Goal: Transaction & Acquisition: Purchase product/service

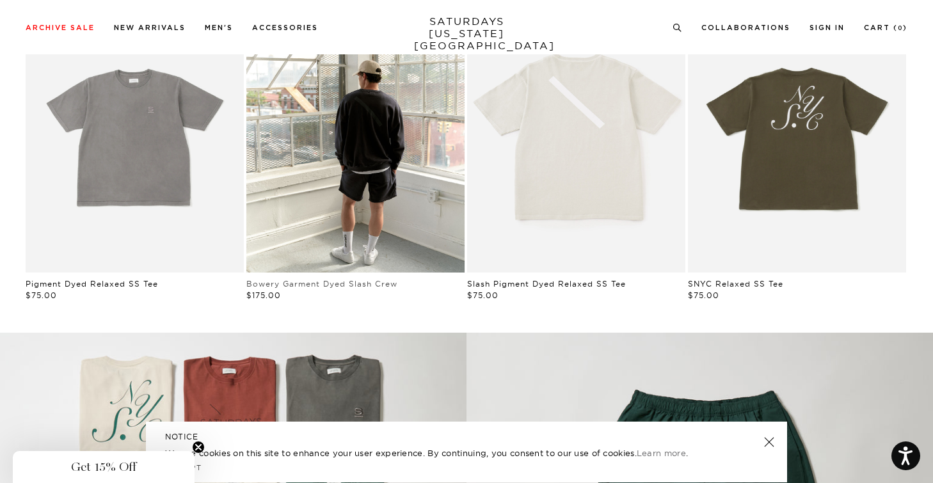
scroll to position [780, 0]
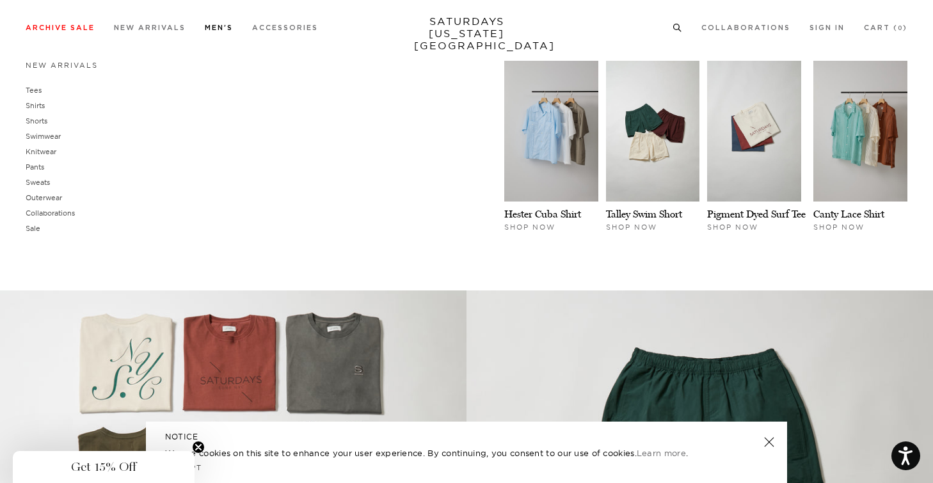
click at [65, 65] on link "New Arrivals" at bounding box center [62, 65] width 72 height 9
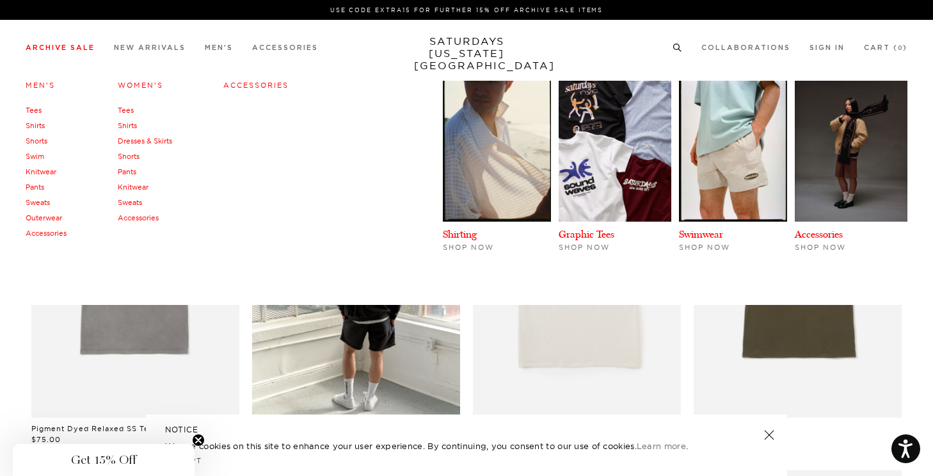
click at [63, 45] on link "Archive Sale" at bounding box center [60, 47] width 69 height 7
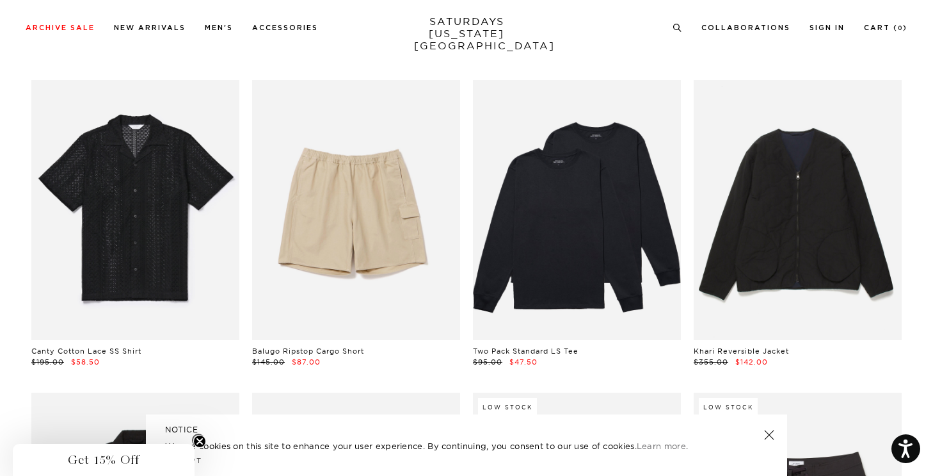
scroll to position [995, 0]
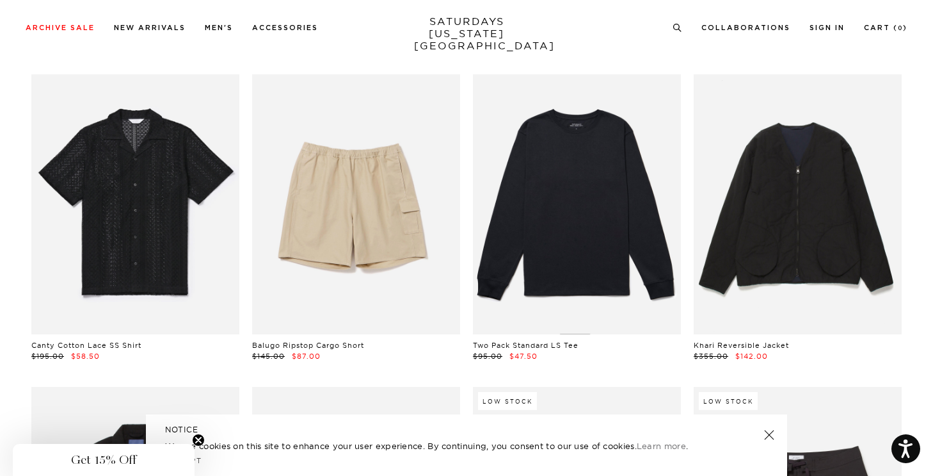
click at [530, 196] on link at bounding box center [577, 204] width 208 height 260
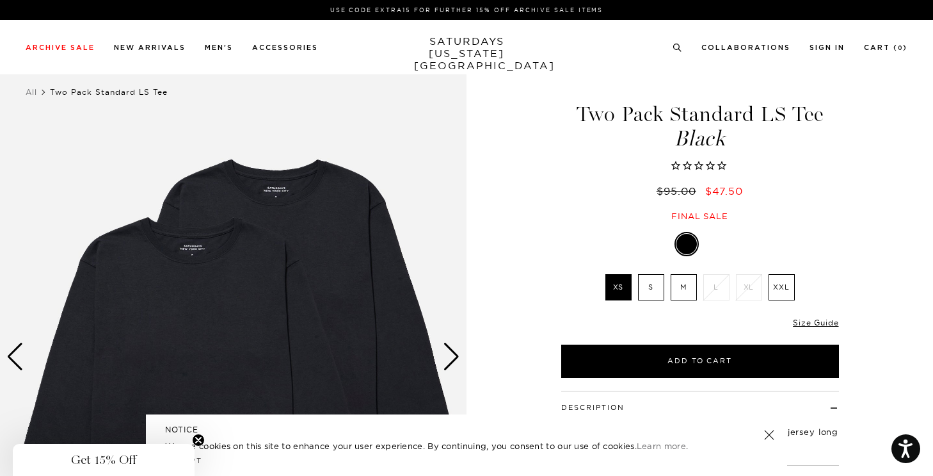
click at [679, 287] on label "M" at bounding box center [684, 287] width 26 height 26
click at [0, 0] on input "M" at bounding box center [0, 0] width 0 height 0
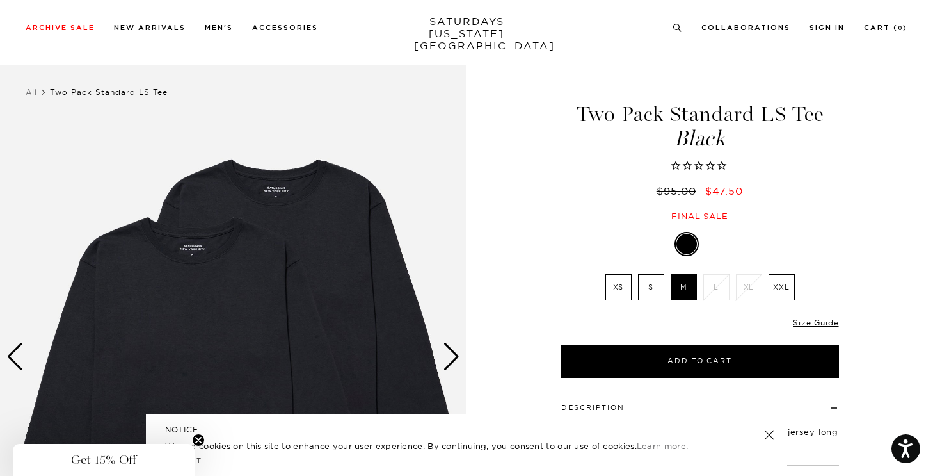
scroll to position [144, 0]
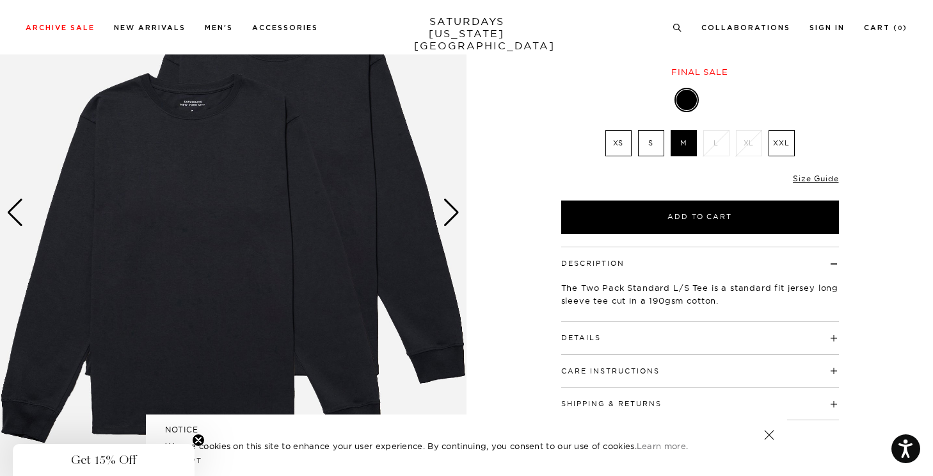
click at [455, 215] on div "Next slide" at bounding box center [451, 212] width 17 height 28
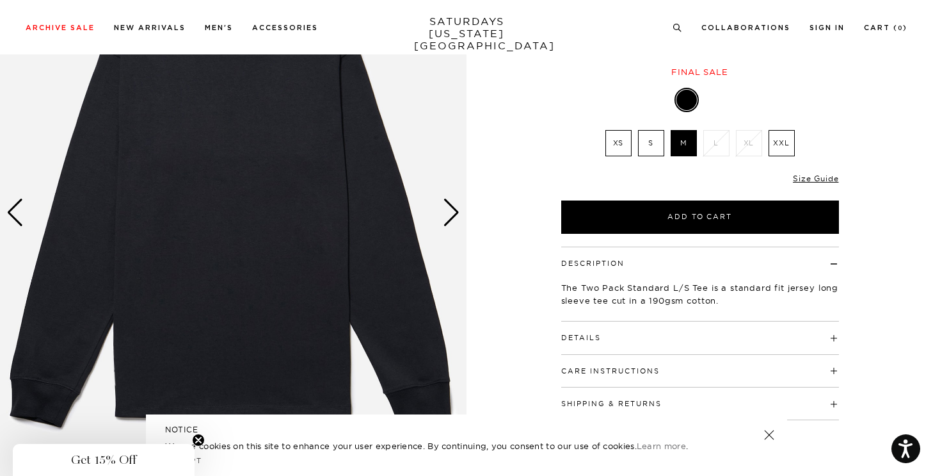
click at [455, 215] on div "Next slide" at bounding box center [451, 212] width 17 height 28
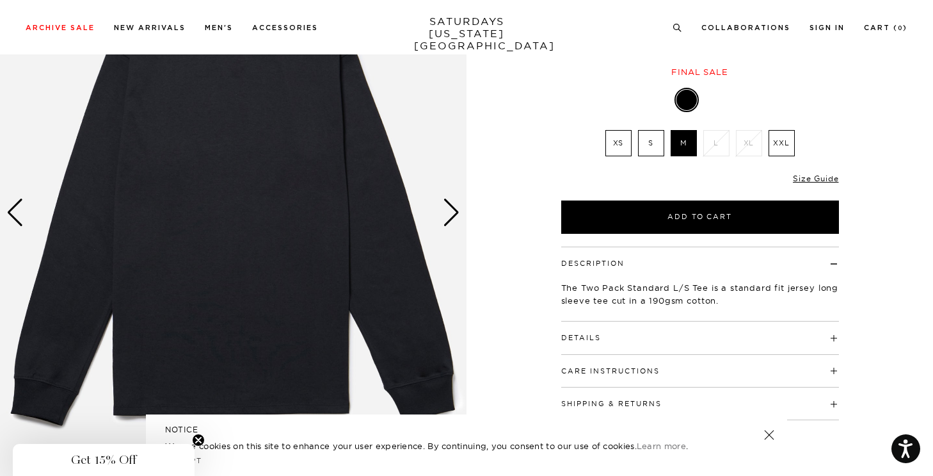
click at [455, 215] on div "Next slide" at bounding box center [451, 212] width 17 height 28
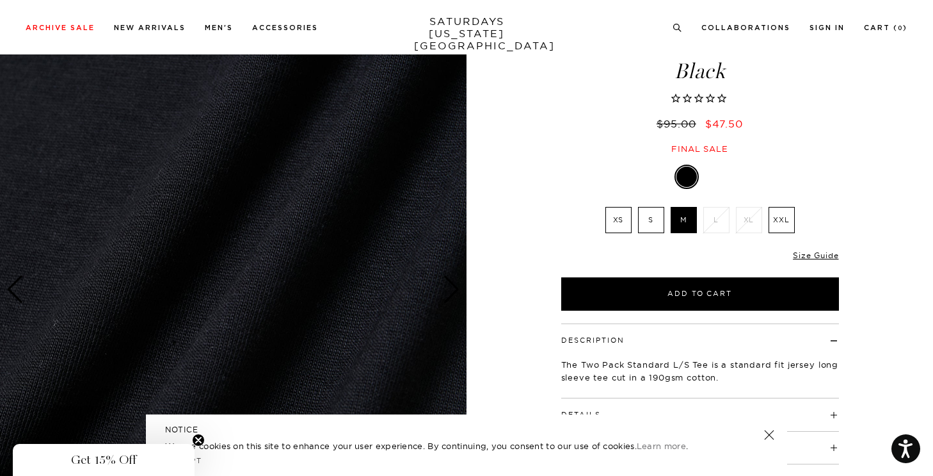
scroll to position [77, 0]
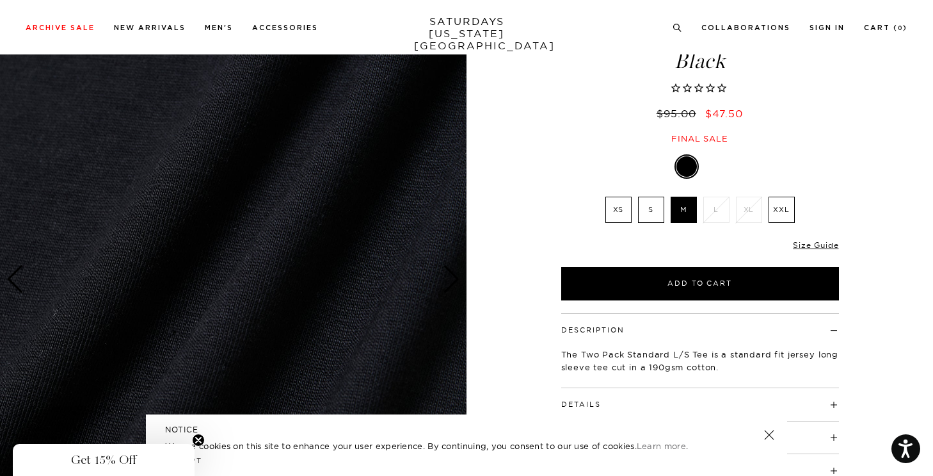
click at [452, 219] on img at bounding box center [233, 278] width 467 height 583
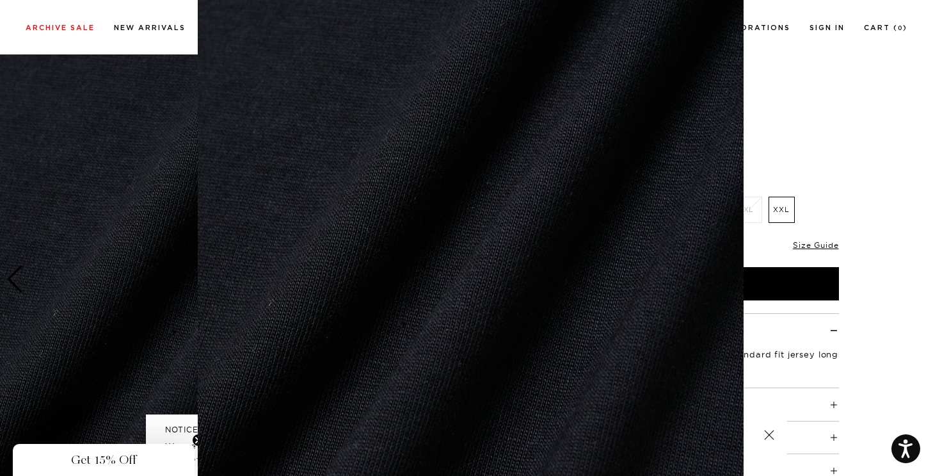
scroll to position [0, 0]
click at [183, 200] on figure at bounding box center [466, 238] width 933 height 476
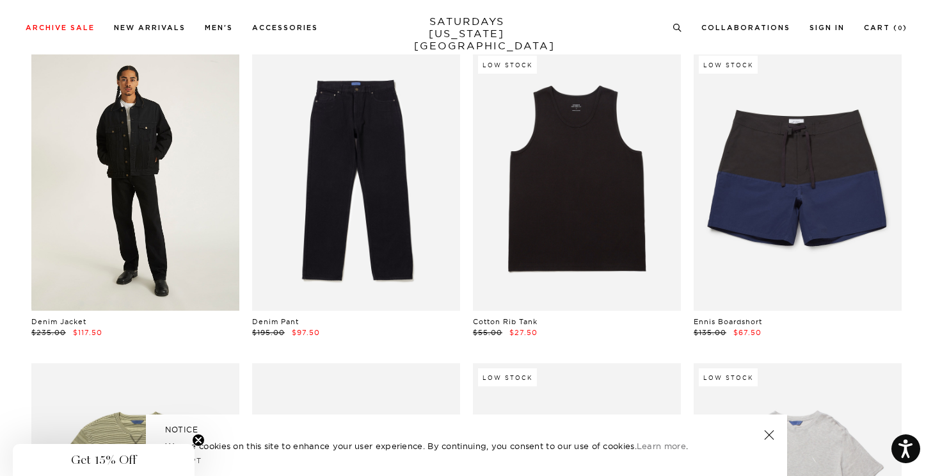
scroll to position [1330, 0]
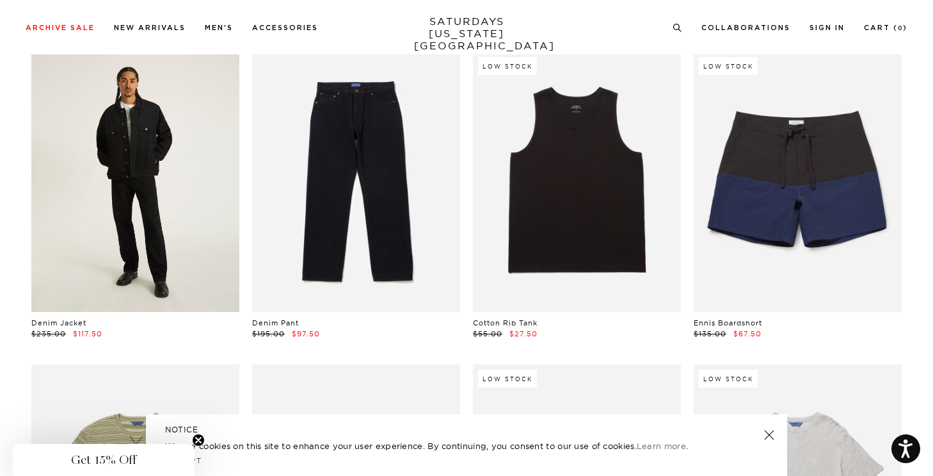
click at [119, 193] on link at bounding box center [135, 182] width 208 height 260
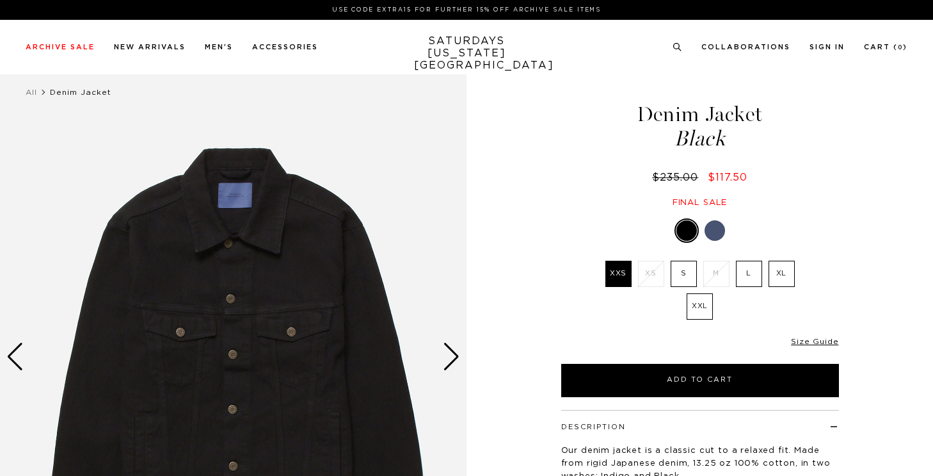
select select "recent"
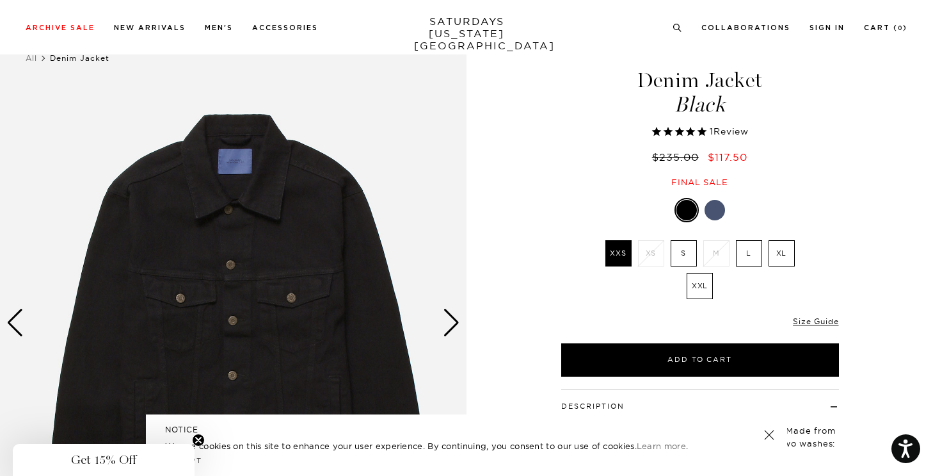
scroll to position [60, 0]
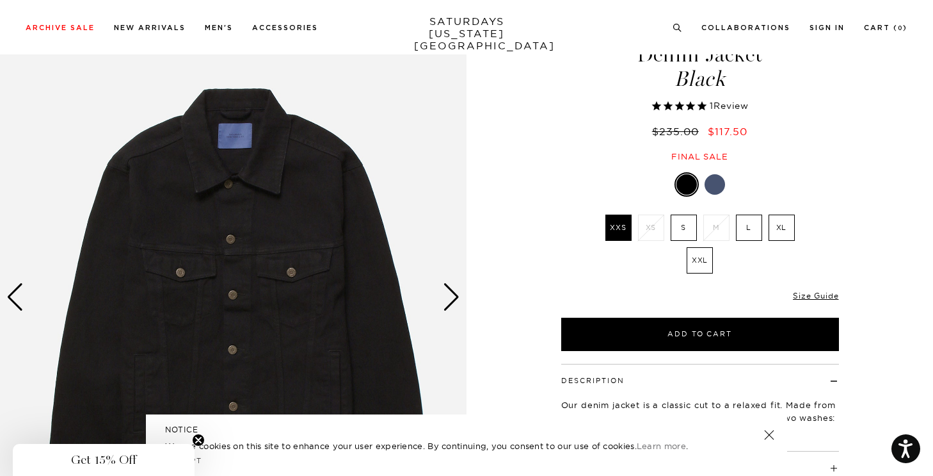
click at [452, 299] on div "Next slide" at bounding box center [451, 297] width 17 height 28
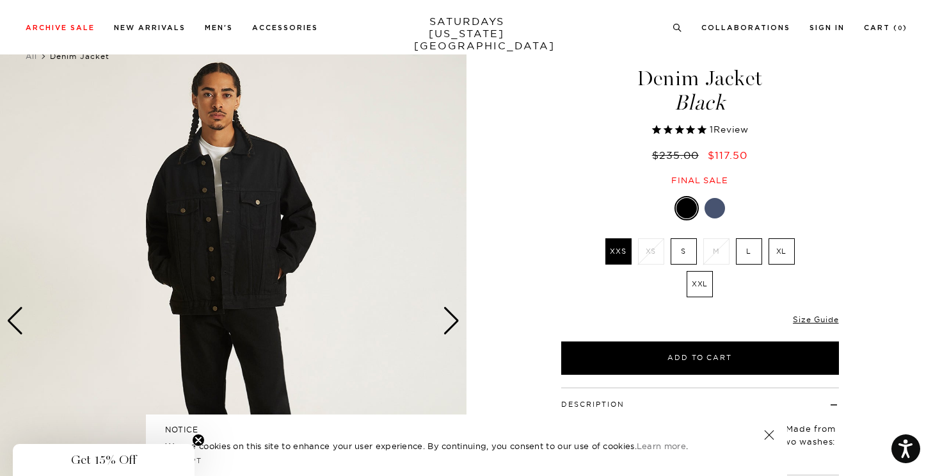
scroll to position [20, 0]
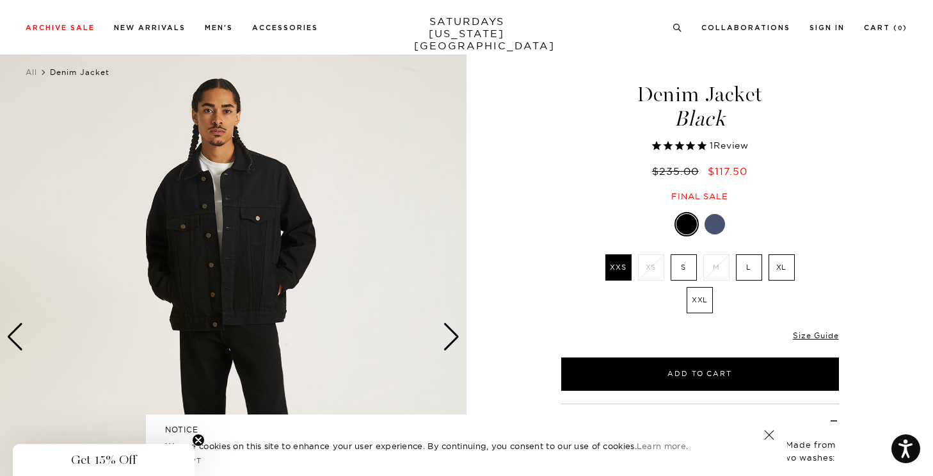
click at [726, 214] on div at bounding box center [700, 224] width 278 height 24
click at [720, 218] on div at bounding box center [715, 224] width 20 height 20
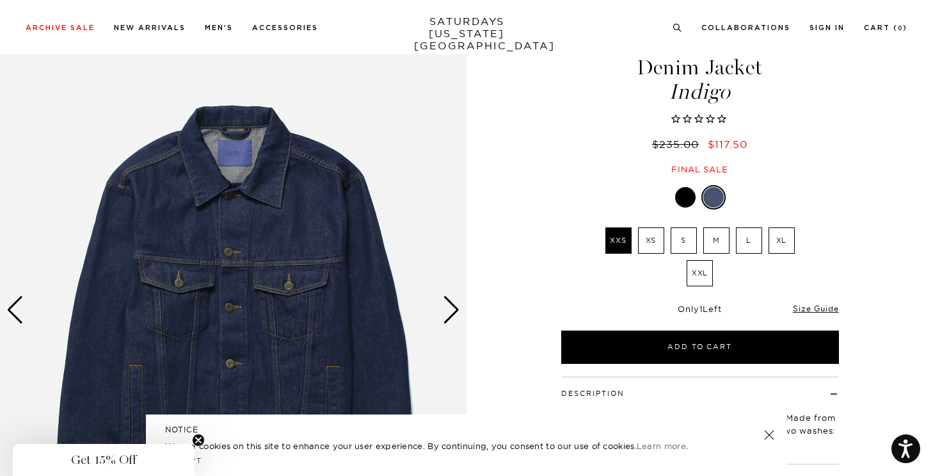
scroll to position [128, 0]
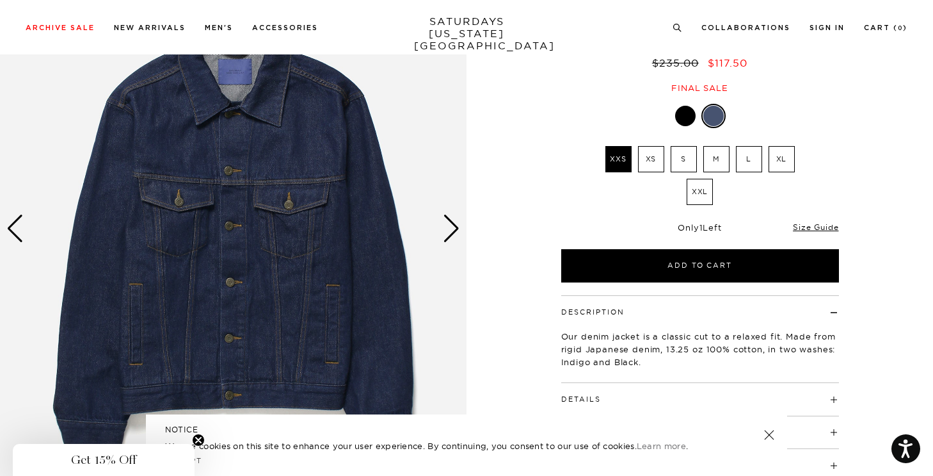
click at [457, 241] on div "Next slide" at bounding box center [451, 228] width 17 height 28
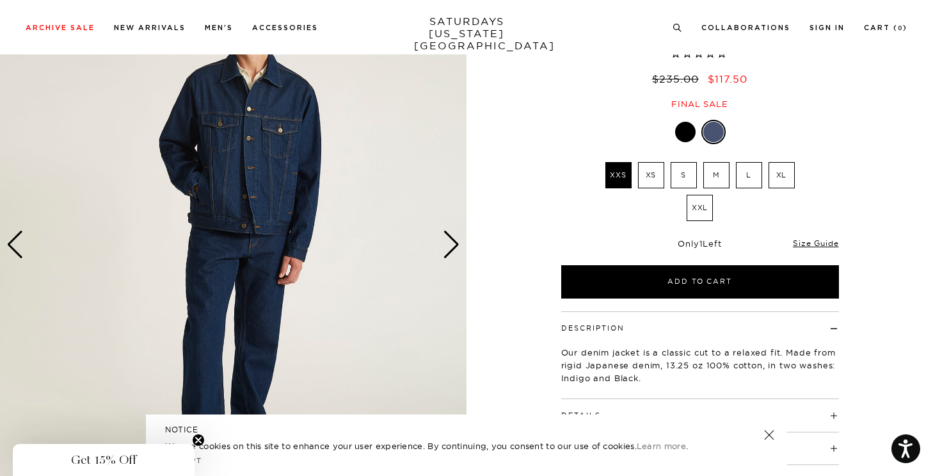
scroll to position [131, 0]
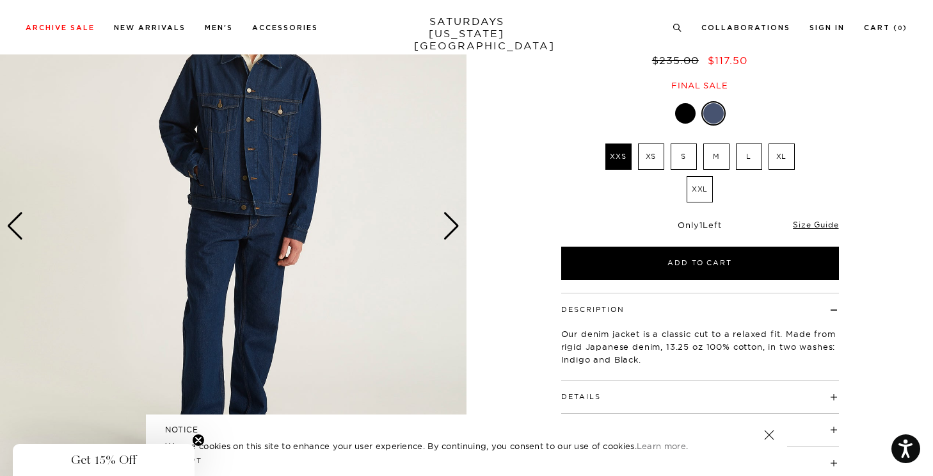
click at [451, 216] on div "Next slide" at bounding box center [451, 226] width 17 height 28
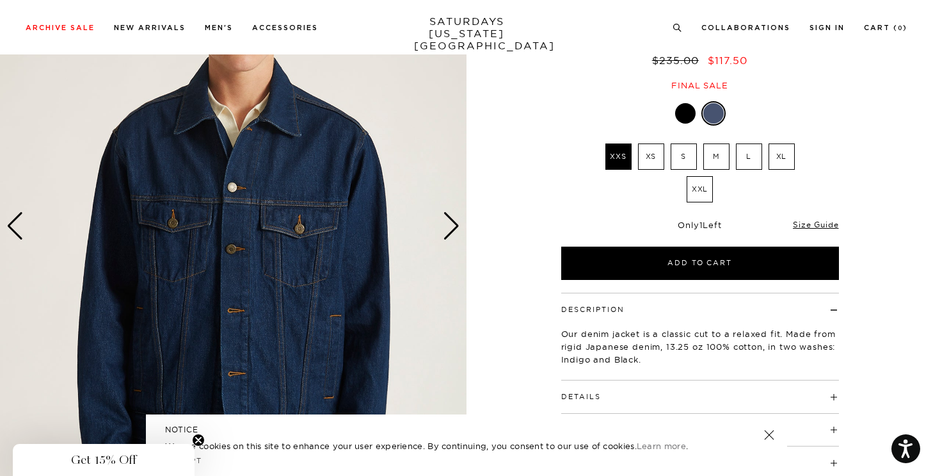
click at [451, 216] on div "Next slide" at bounding box center [451, 226] width 17 height 28
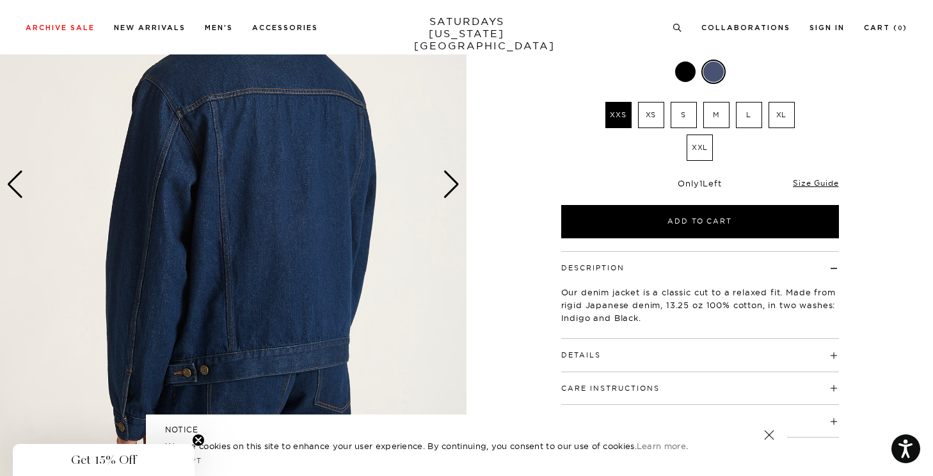
scroll to position [130, 0]
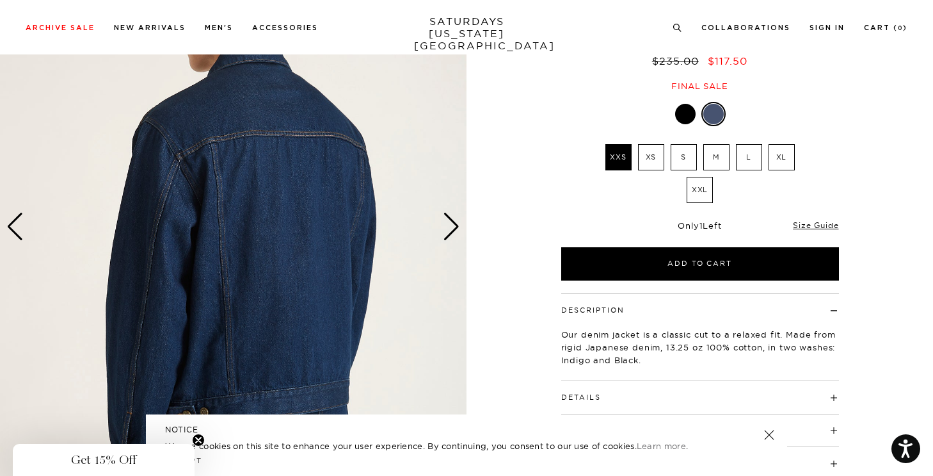
click at [451, 211] on img at bounding box center [233, 226] width 467 height 583
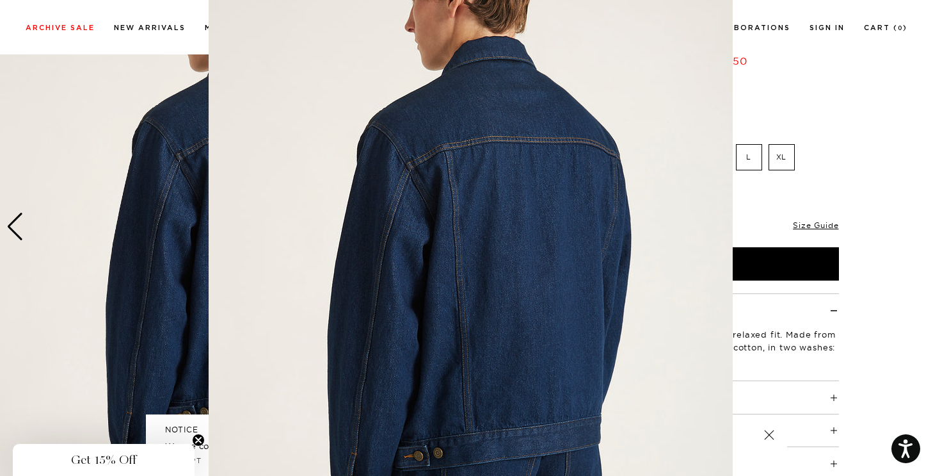
click at [453, 228] on img at bounding box center [471, 243] width 524 height 655
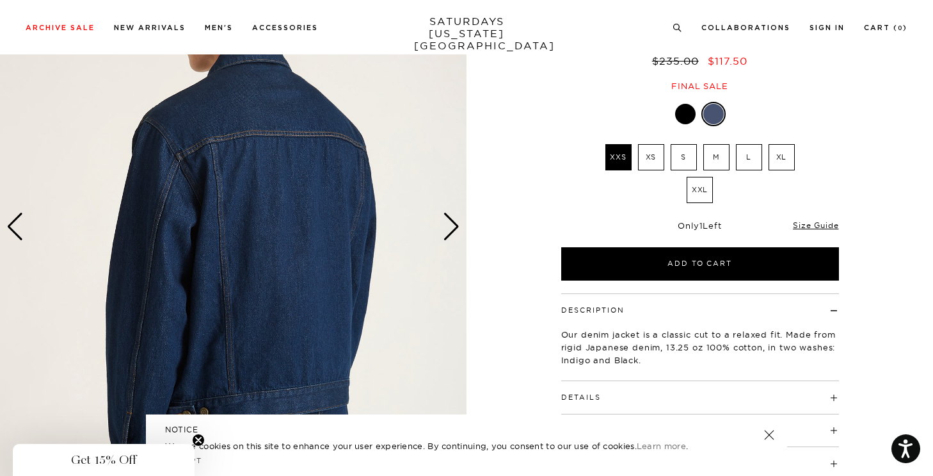
click at [453, 228] on div "Next slide" at bounding box center [451, 226] width 17 height 28
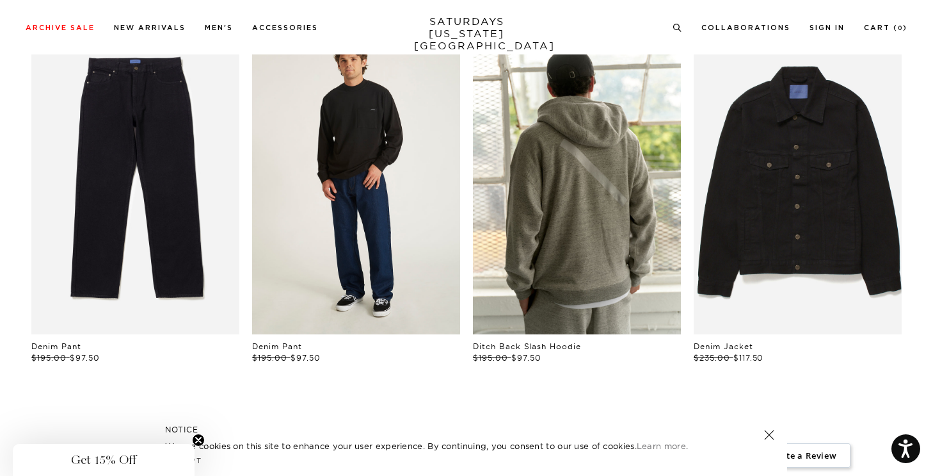
scroll to position [689, 0]
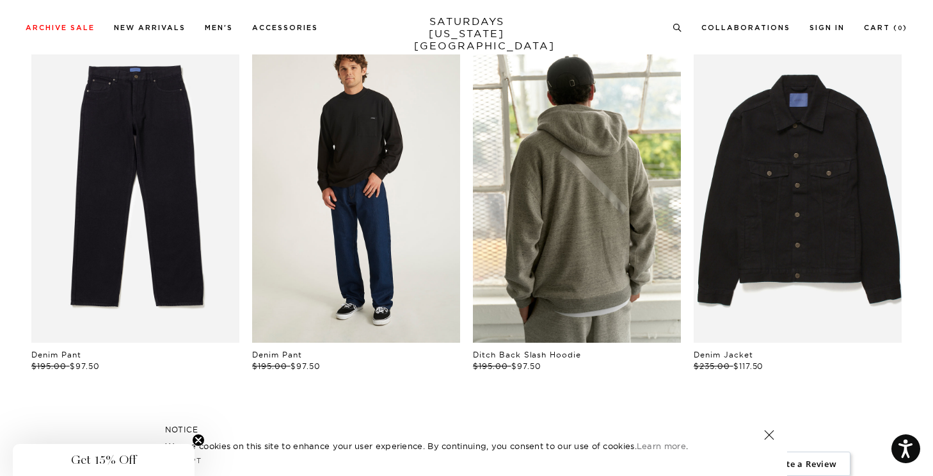
click at [422, 219] on link "files/M00029LT03-BLACK_03.jpg" at bounding box center [356, 186] width 208 height 312
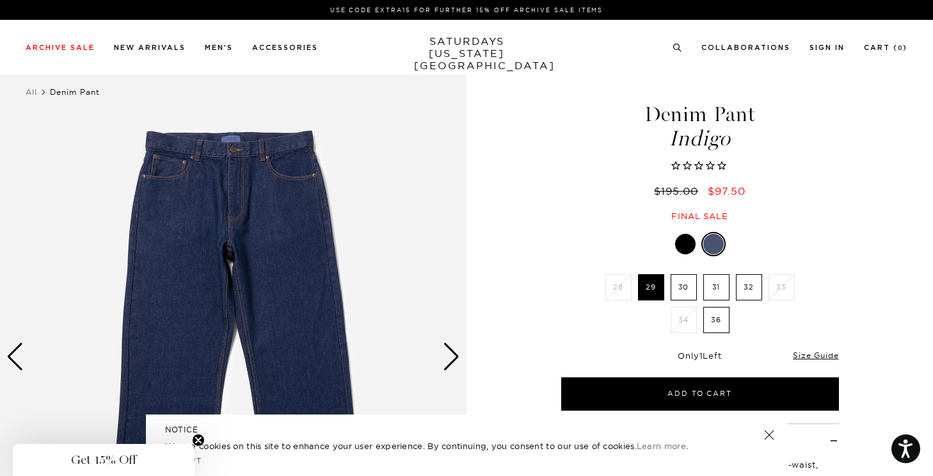
click at [738, 293] on label "32" at bounding box center [749, 287] width 26 height 26
click at [0, 0] on input "32" at bounding box center [0, 0] width 0 height 0
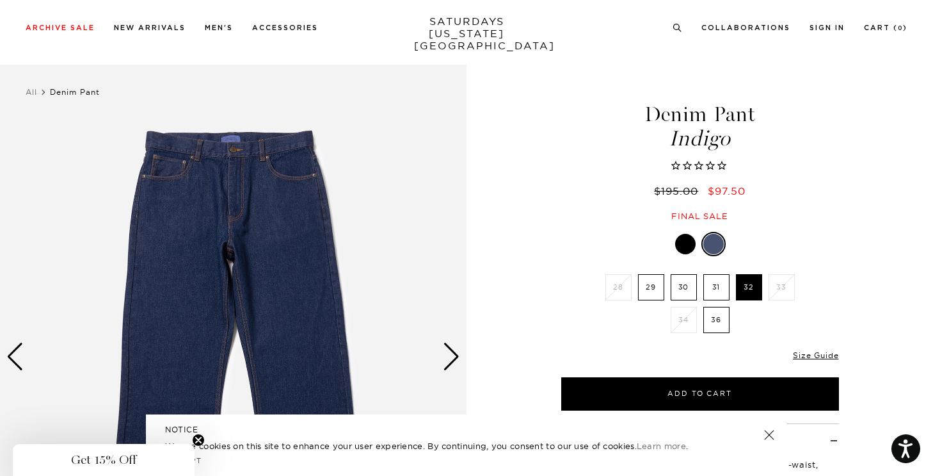
scroll to position [102, 0]
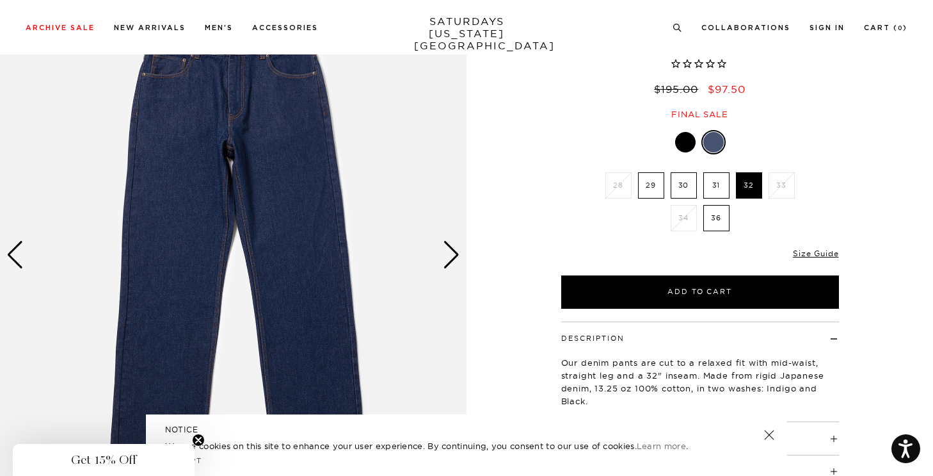
click at [450, 263] on div "Next slide" at bounding box center [451, 255] width 17 height 28
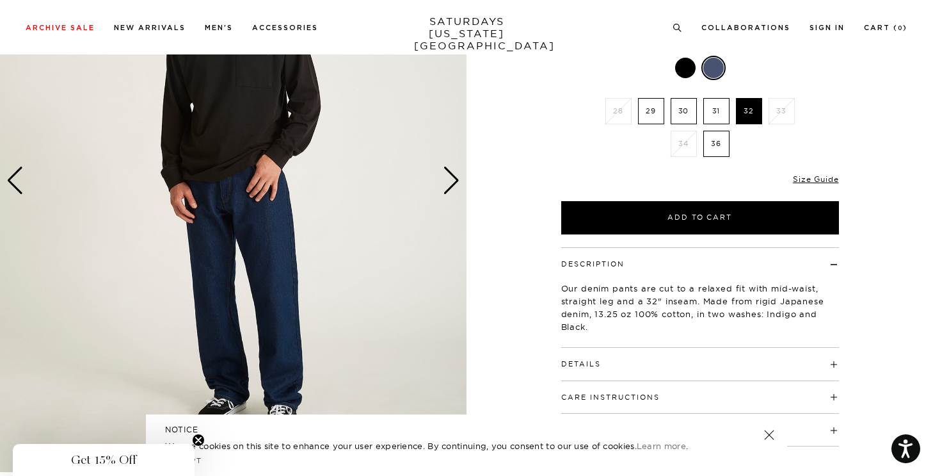
scroll to position [148, 0]
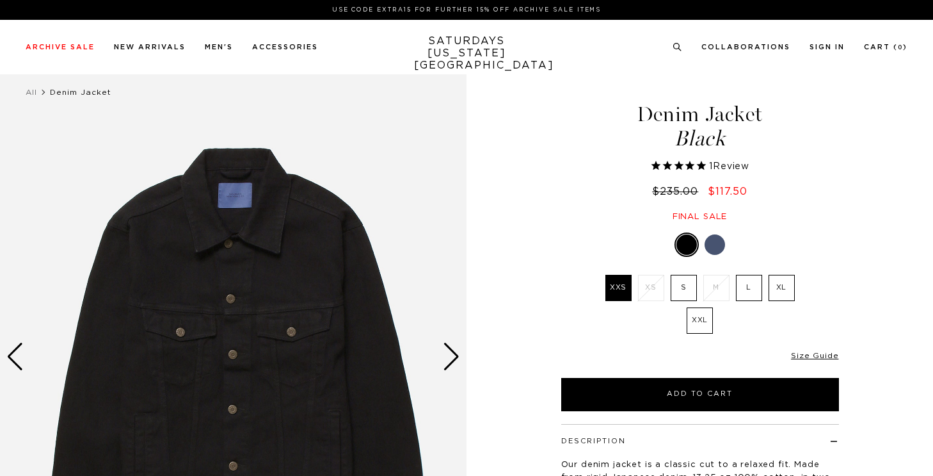
select select "recent"
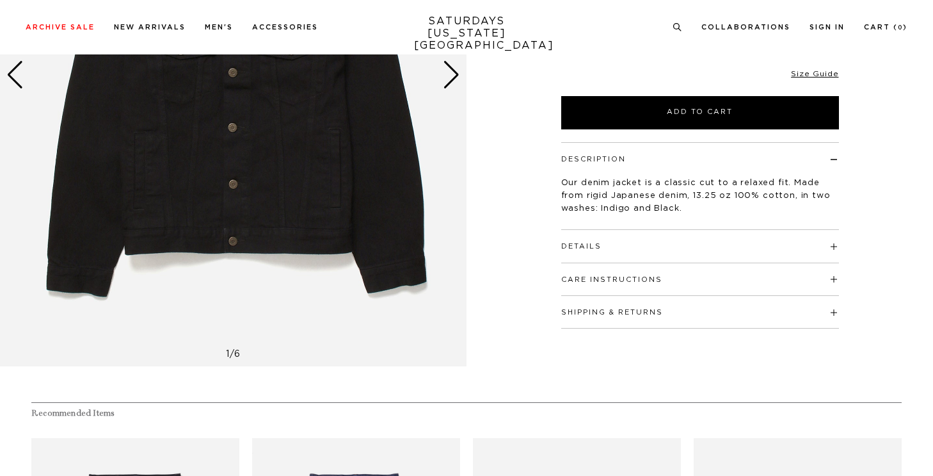
scroll to position [430, 0]
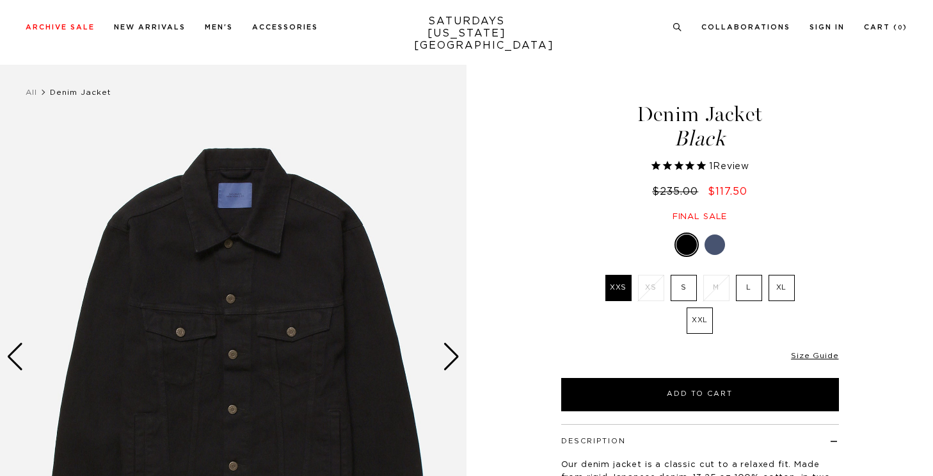
select select "recent"
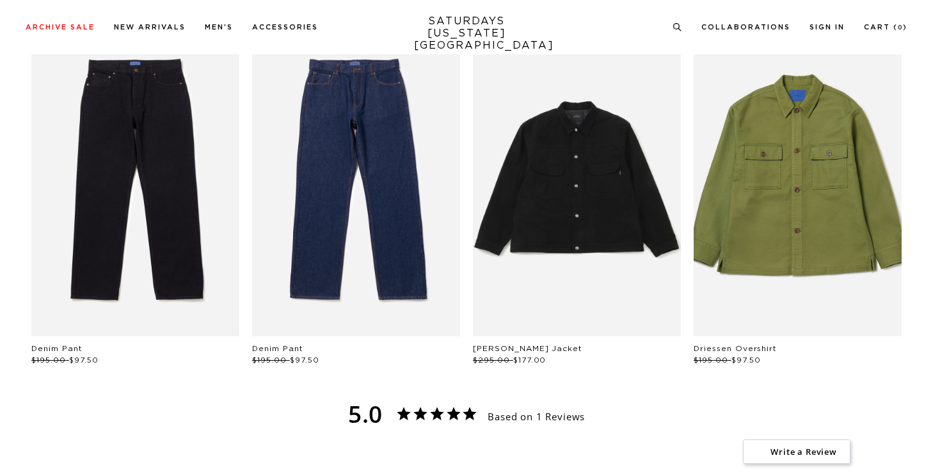
scroll to position [721, 0]
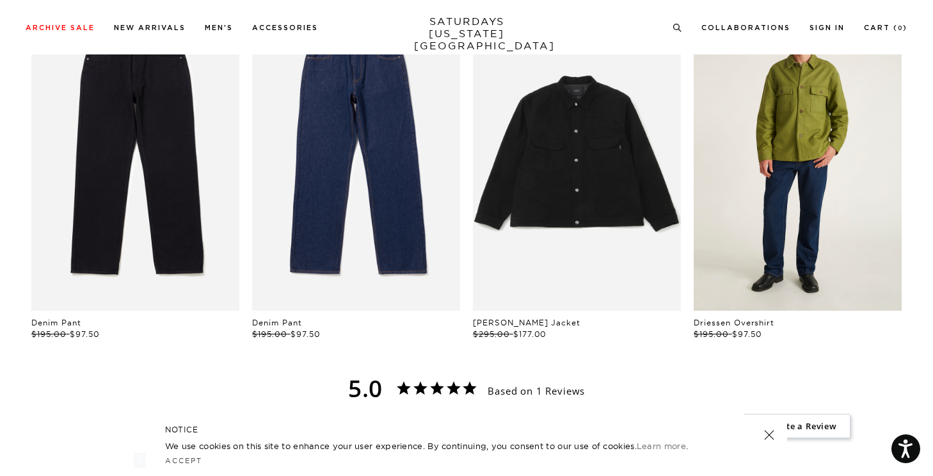
click at [813, 198] on link "files/M00020VS01-MAYFLY_03.jpg" at bounding box center [798, 154] width 208 height 312
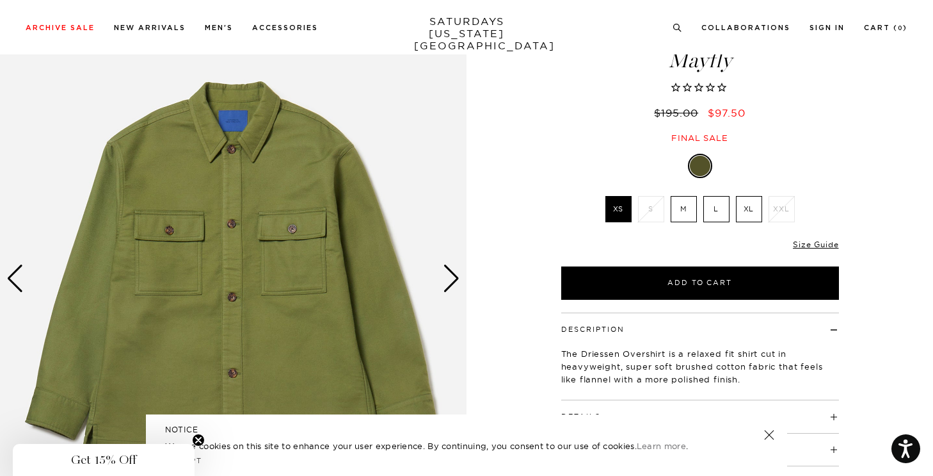
click at [684, 214] on label "M" at bounding box center [684, 209] width 26 height 26
click at [0, 0] on input "M" at bounding box center [0, 0] width 0 height 0
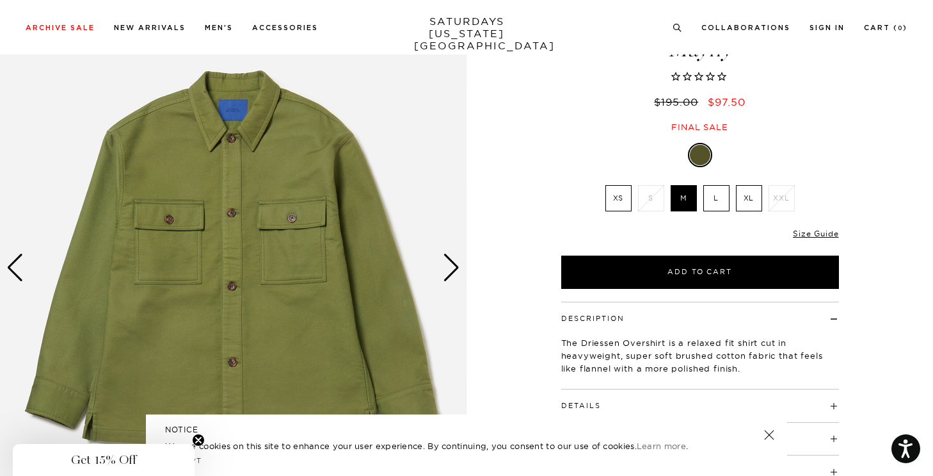
click at [453, 266] on div "Next slide" at bounding box center [451, 267] width 17 height 28
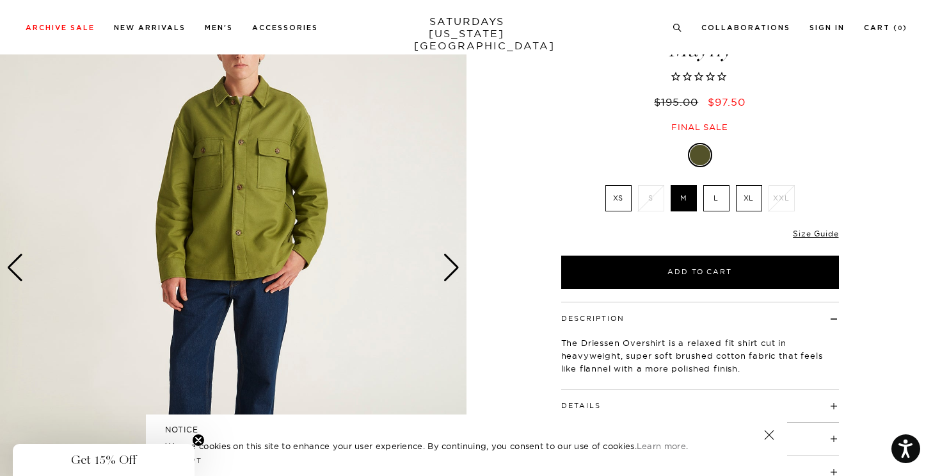
click at [453, 266] on div "Next slide" at bounding box center [451, 267] width 17 height 28
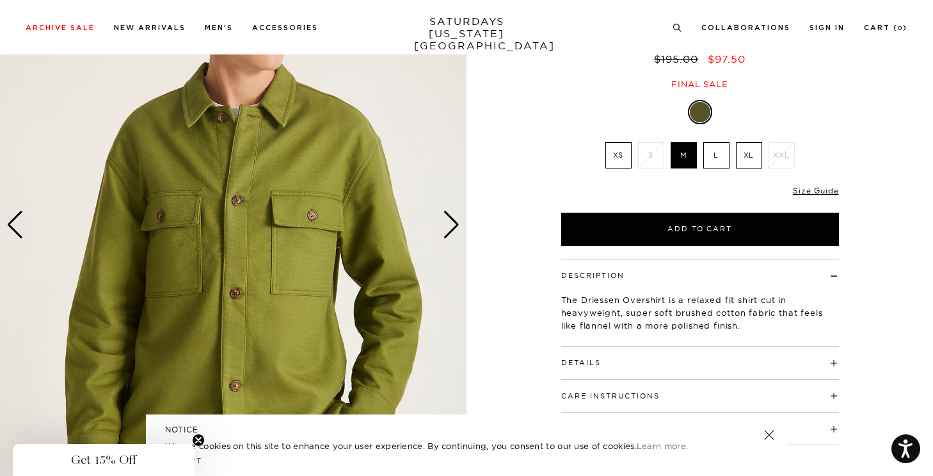
scroll to position [149, 0]
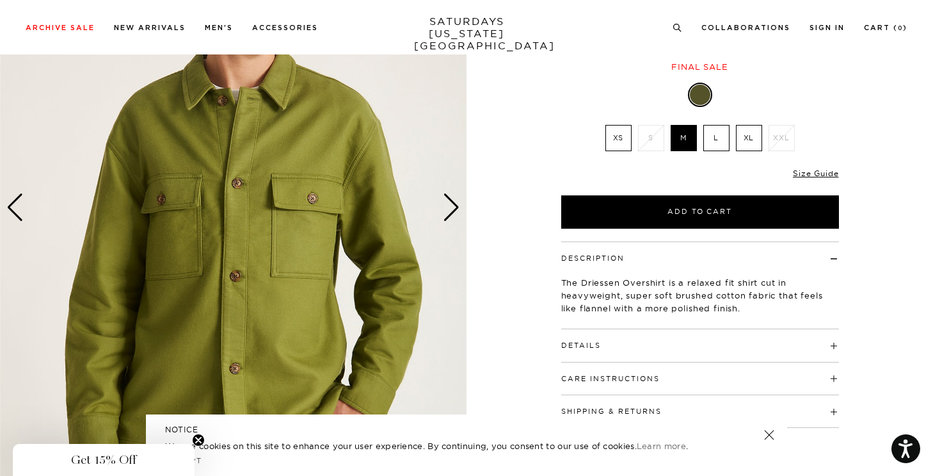
click at [457, 206] on div "Next slide" at bounding box center [451, 207] width 17 height 28
click at [451, 209] on div "Next slide" at bounding box center [451, 207] width 17 height 28
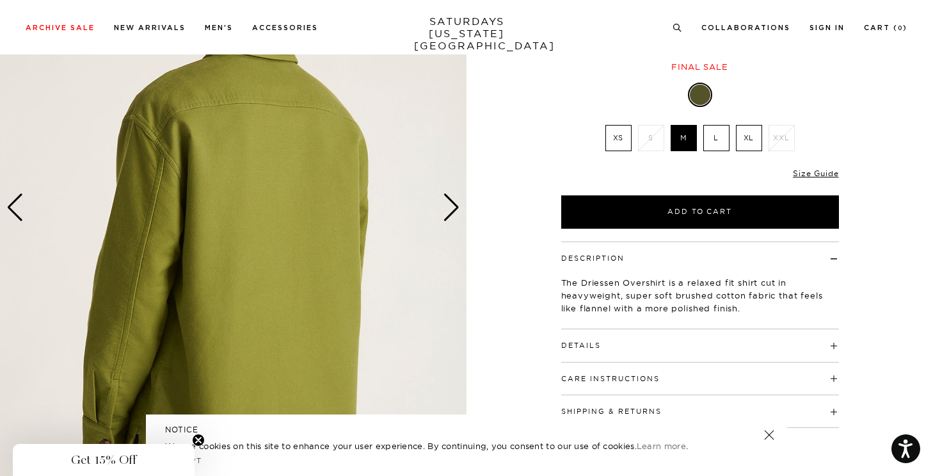
click at [451, 209] on div "Next slide" at bounding box center [451, 207] width 17 height 28
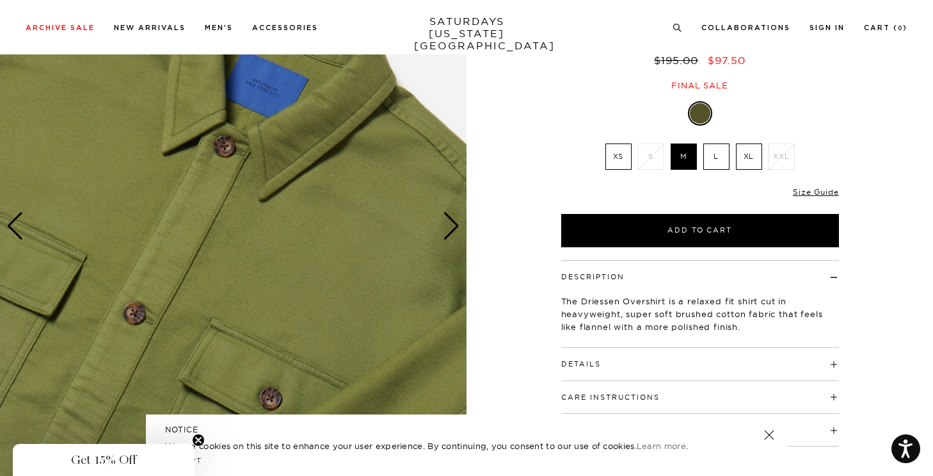
scroll to position [120, 0]
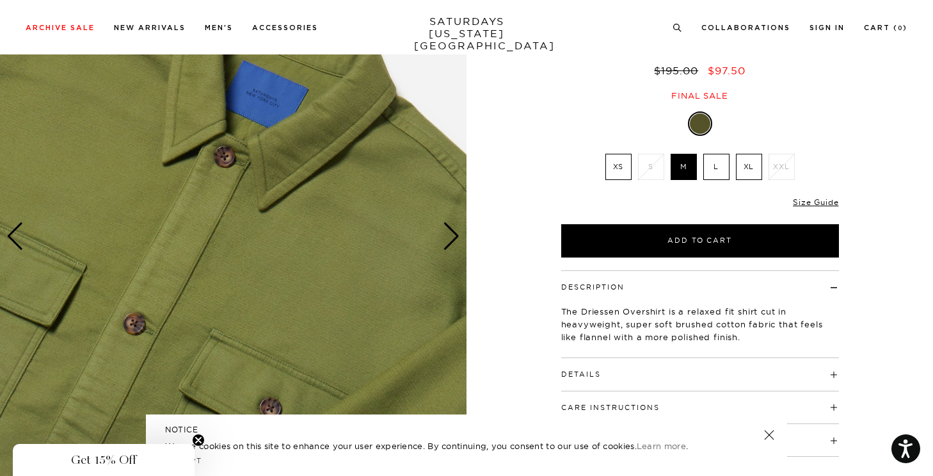
click at [451, 241] on div "Next slide" at bounding box center [451, 236] width 17 height 28
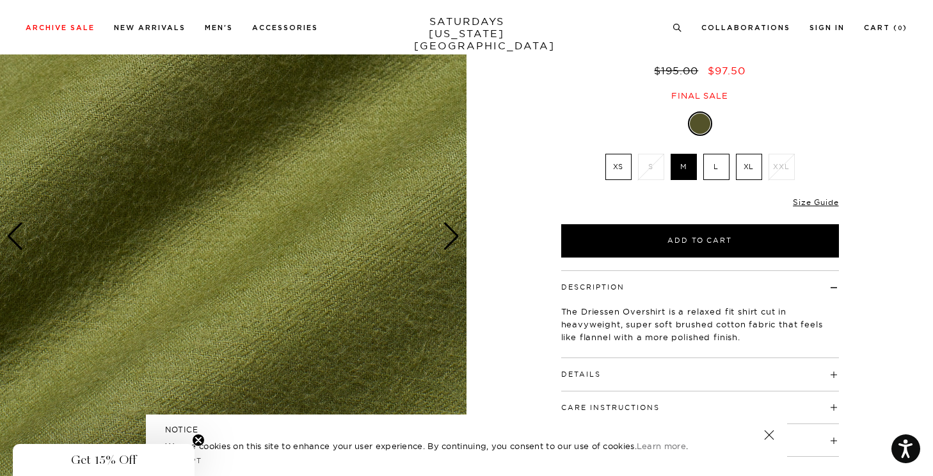
click at [451, 241] on div "Next slide" at bounding box center [451, 236] width 17 height 28
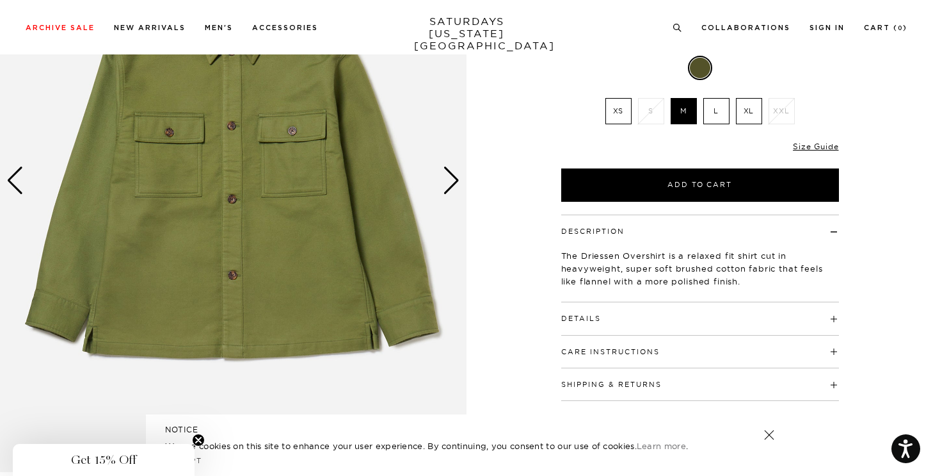
scroll to position [182, 0]
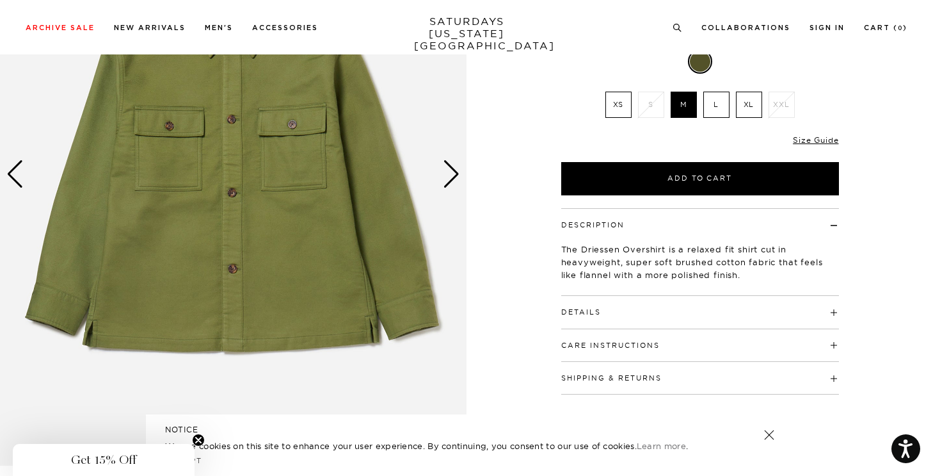
click at [445, 173] on div "Next slide" at bounding box center [451, 174] width 17 height 28
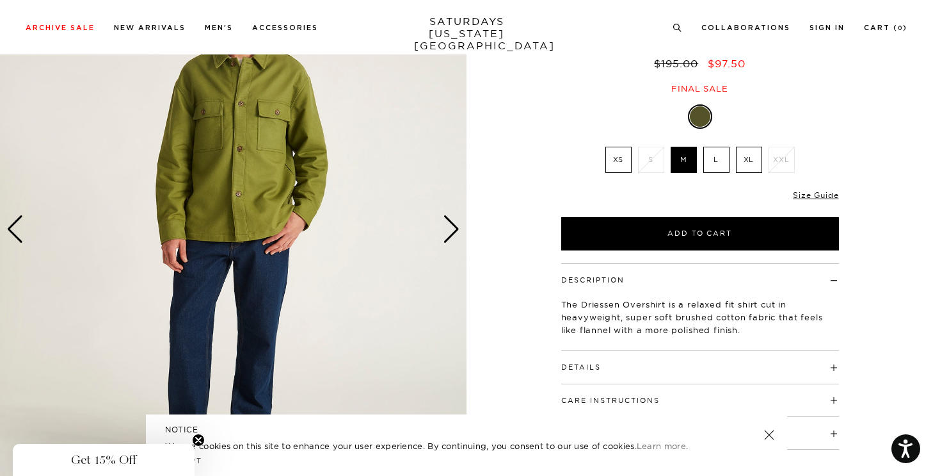
scroll to position [0, 0]
